Goal: Information Seeking & Learning: Learn about a topic

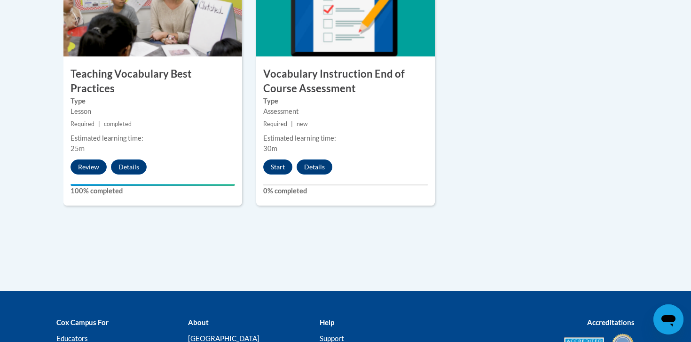
scroll to position [1126, 0]
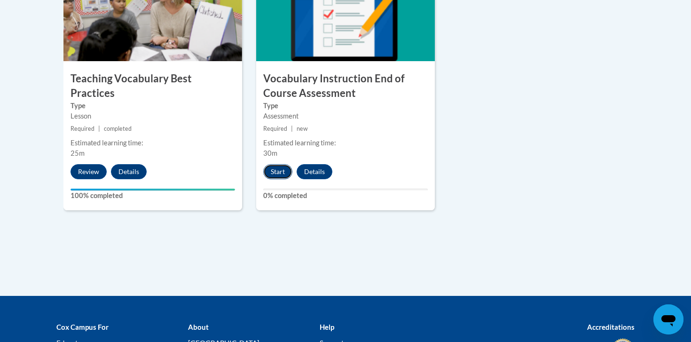
click at [280, 173] on button "Start" at bounding box center [277, 171] width 29 height 15
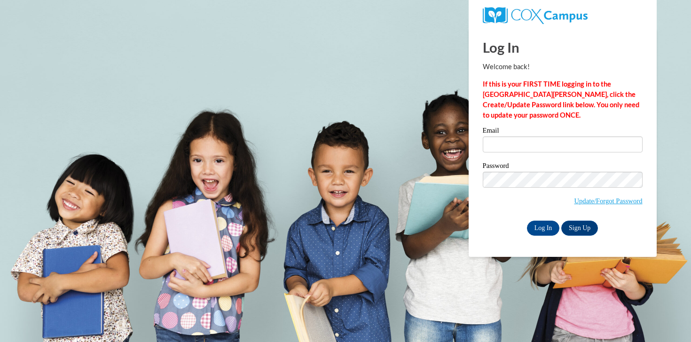
click at [491, 192] on span "Update/Forgot Password" at bounding box center [563, 191] width 160 height 39
click at [497, 148] on input "Email" at bounding box center [563, 144] width 160 height 16
type input "kaherring@valdosta.edu"
click at [546, 223] on input "Log In" at bounding box center [543, 227] width 33 height 15
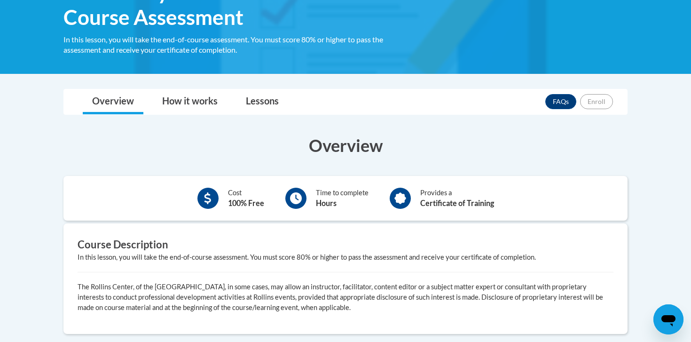
scroll to position [174, 0]
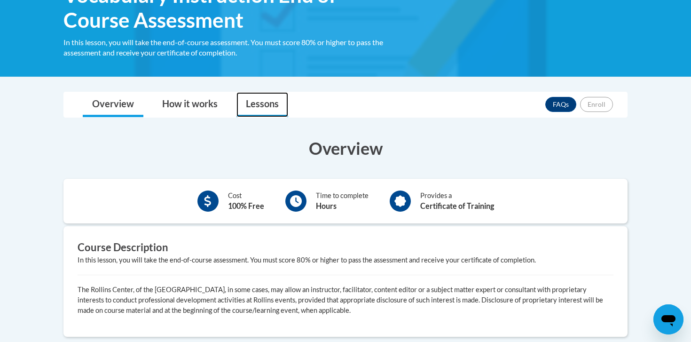
click at [273, 106] on link "Lessons" at bounding box center [262, 104] width 52 height 25
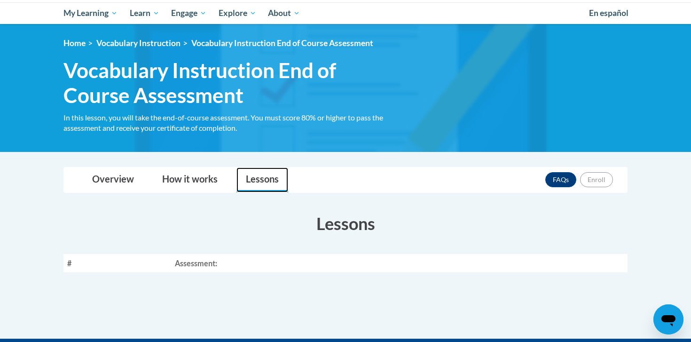
scroll to position [0, 0]
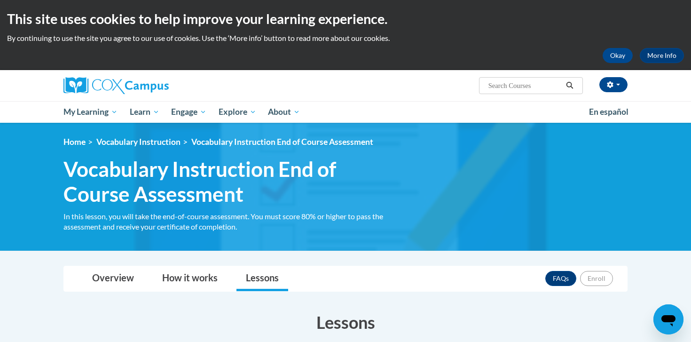
click at [510, 88] on input "Search..." at bounding box center [524, 85] width 75 height 11
type input "vocabulary"
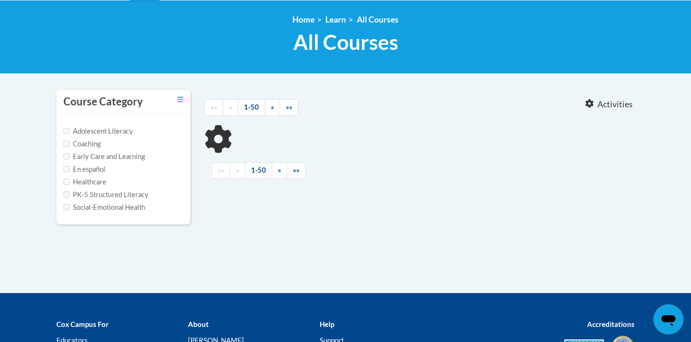
scroll to position [133, 0]
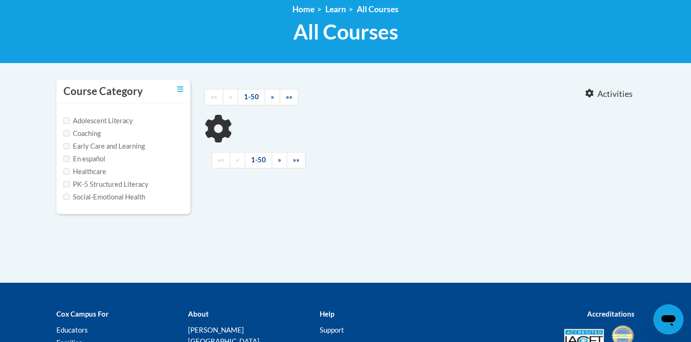
type input "vocabulary"
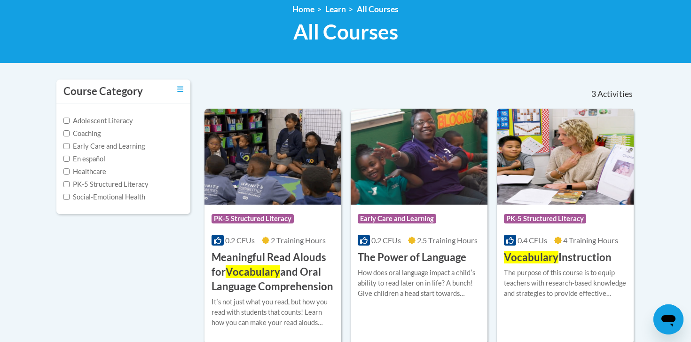
click at [561, 235] on div "0.4 CEUs 4 Training Hours" at bounding box center [565, 240] width 123 height 10
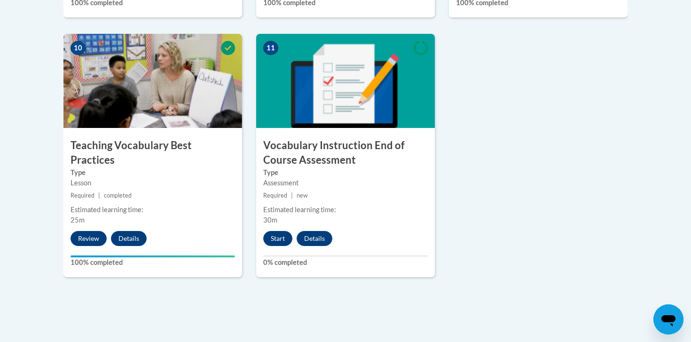
scroll to position [1076, 0]
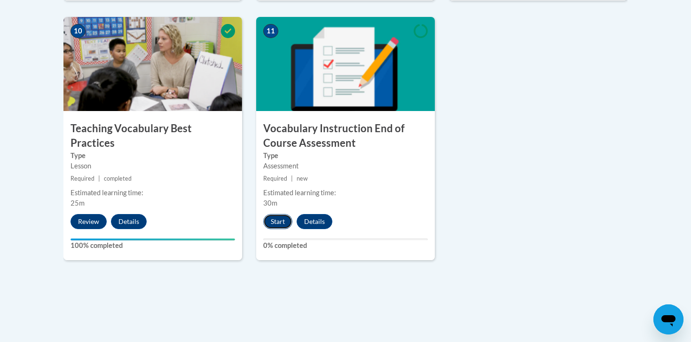
click at [280, 226] on button "Start" at bounding box center [277, 221] width 29 height 15
